Goal: Information Seeking & Learning: Learn about a topic

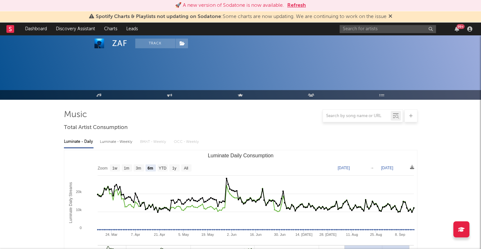
select select "6m"
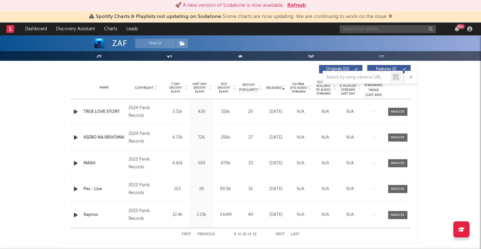
click at [363, 30] on input "text" at bounding box center [388, 29] width 96 height 8
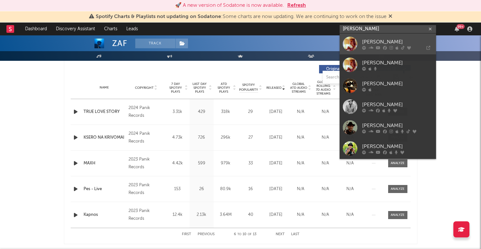
type input "[PERSON_NAME]"
click at [367, 41] on div "[PERSON_NAME]" at bounding box center [397, 42] width 71 height 8
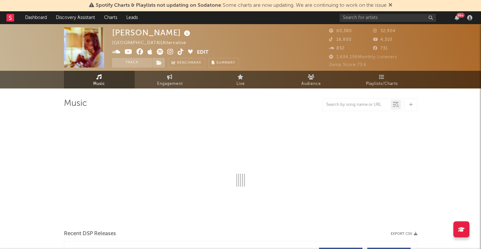
select select "6m"
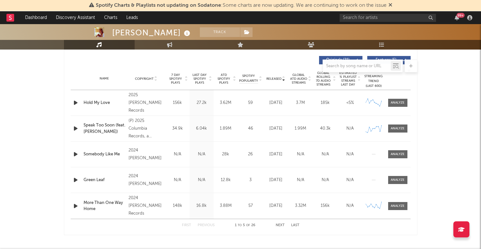
scroll to position [247, 0]
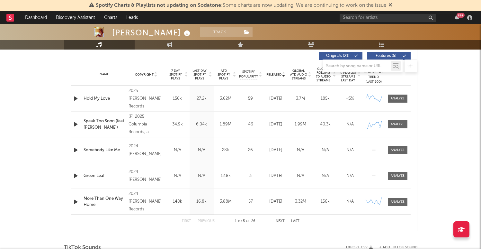
click at [279, 220] on button "Next" at bounding box center [280, 221] width 9 height 4
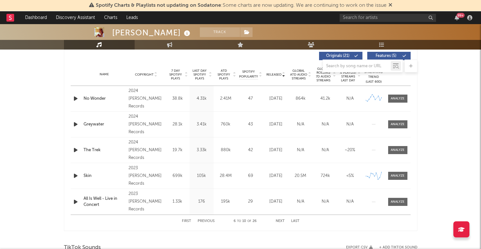
click at [210, 220] on button "Previous" at bounding box center [206, 221] width 17 height 4
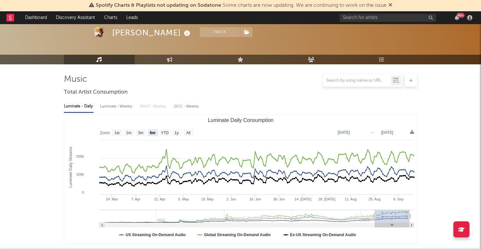
scroll to position [0, 0]
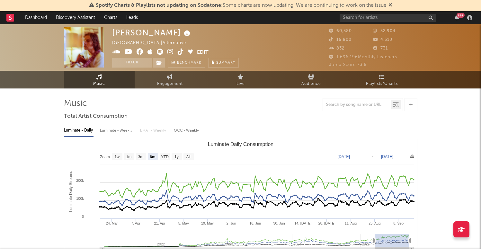
click at [171, 49] on icon at bounding box center [170, 52] width 6 height 6
